Goal: Find contact information: Find contact information

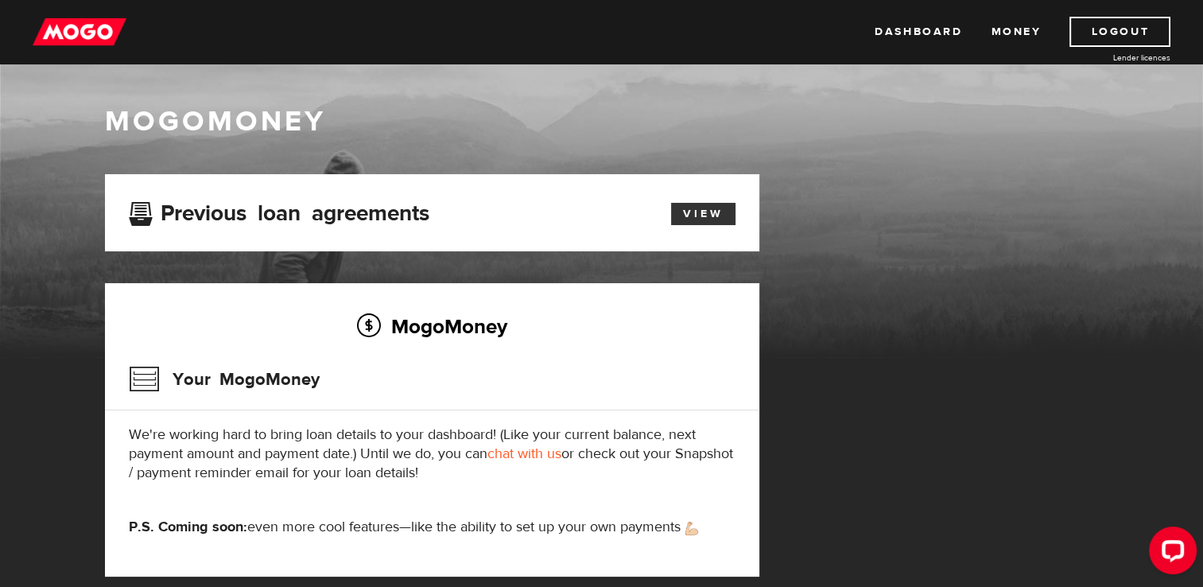
click at [699, 208] on link "View" at bounding box center [703, 214] width 64 height 22
click at [516, 452] on link "chat with us" at bounding box center [524, 453] width 74 height 18
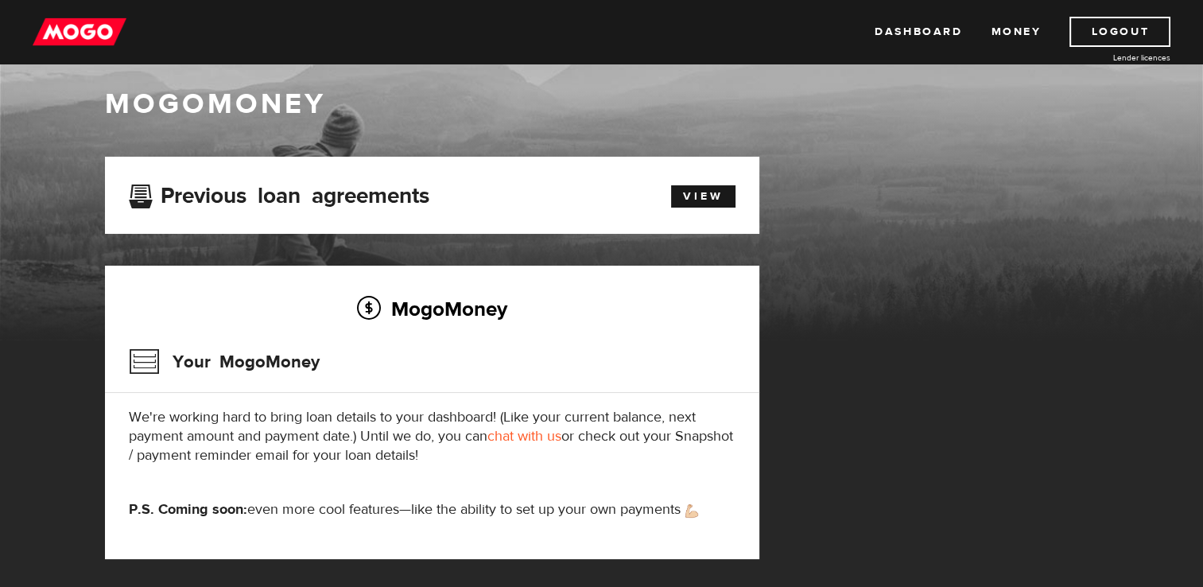
scroll to position [32, 0]
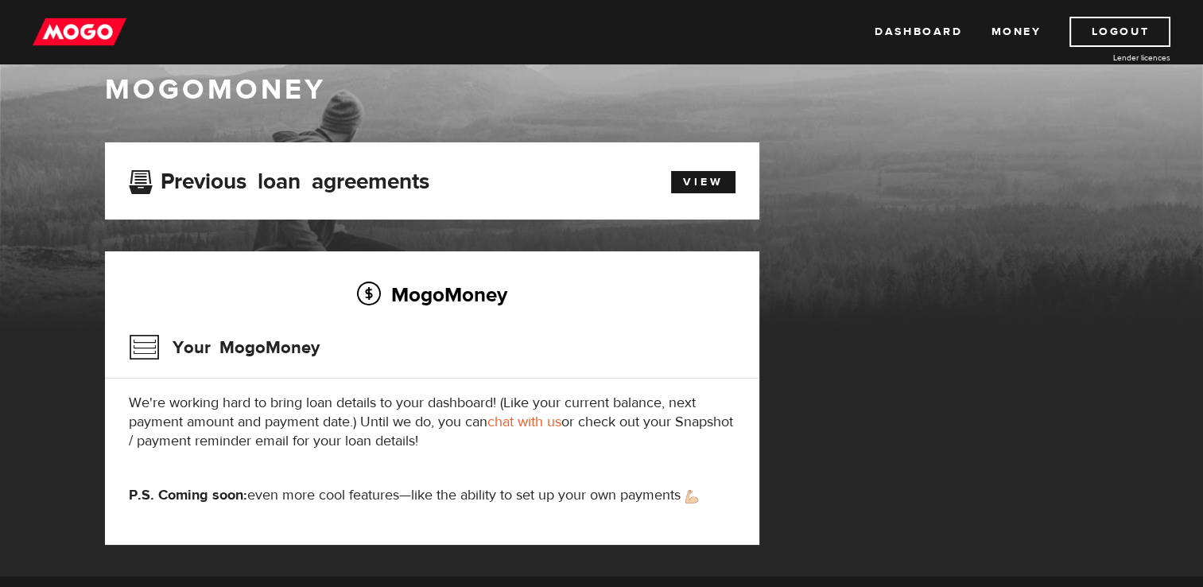
click at [1062, 161] on div "MogoMoney Your MogoMoney application Expired Your MogoMoney credit decision has…" at bounding box center [601, 359] width 1017 height 434
click at [1113, 31] on link "Logout" at bounding box center [1119, 32] width 101 height 30
